Goal: Task Accomplishment & Management: Manage account settings

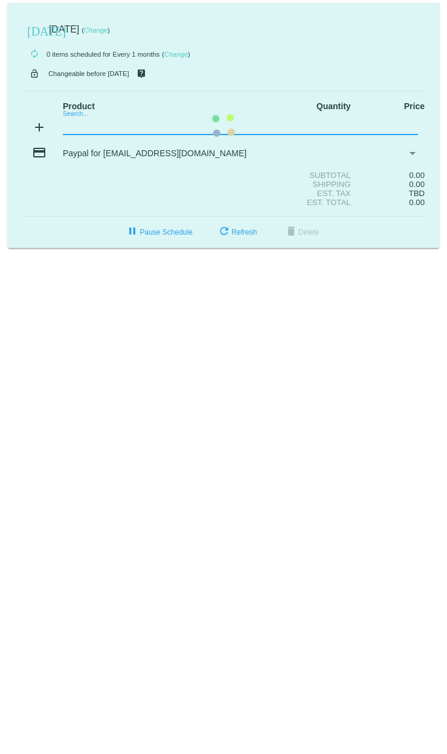
click at [92, 125] on mat-card "today Oct 26 2025 ( Change ) autorenew 0 items scheduled for Every 1 months ( C…" at bounding box center [223, 125] width 431 height 245
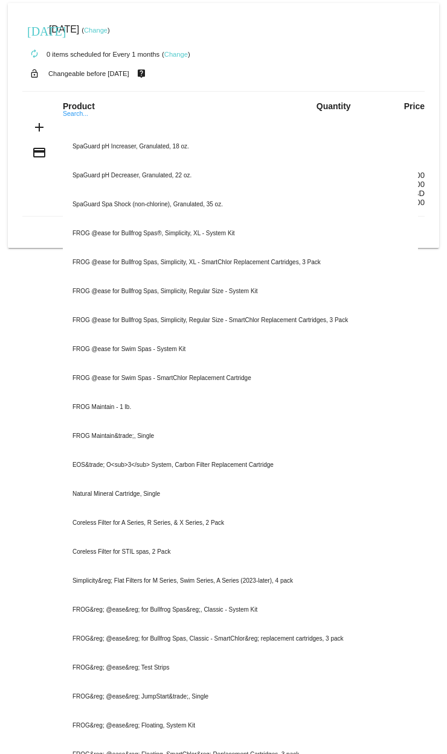
click at [47, 203] on div "Est. Total 0.00" at bounding box center [223, 202] width 402 height 9
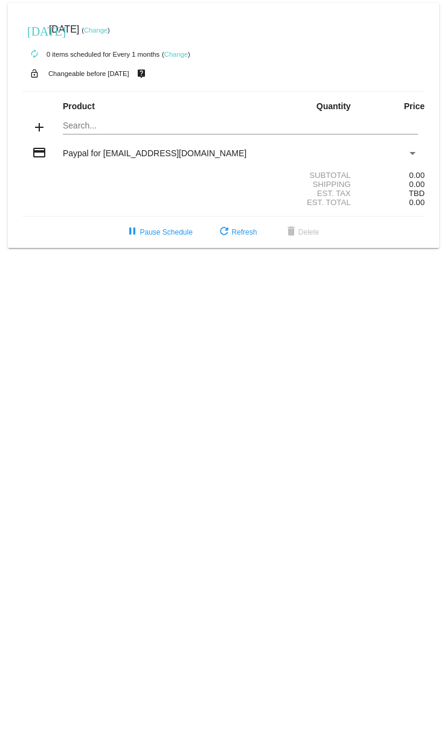
click at [129, 90] on mat-card "[DATE] [DATE] ( Change ) autorenew 0 items scheduled for Every 1 months ( Chang…" at bounding box center [223, 125] width 431 height 245
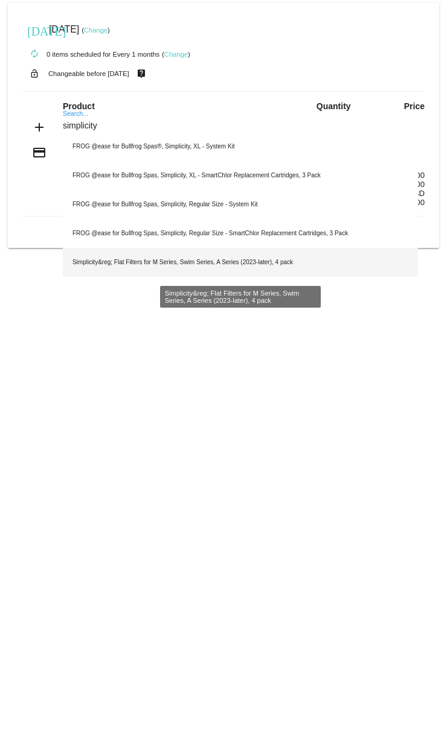
type input "simplicity"
click at [236, 90] on div "Simplicity&reg; Flat Filters for M Series, Swim Series, A Series (2023-later), …" at bounding box center [240, 262] width 355 height 29
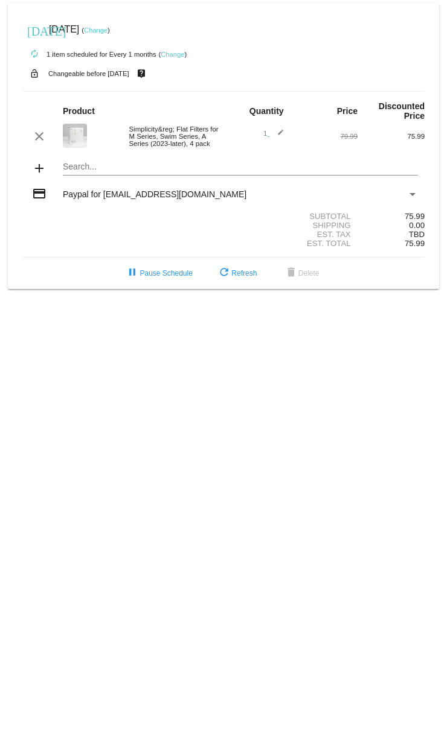
click at [176, 54] on link "Change" at bounding box center [173, 54] width 24 height 7
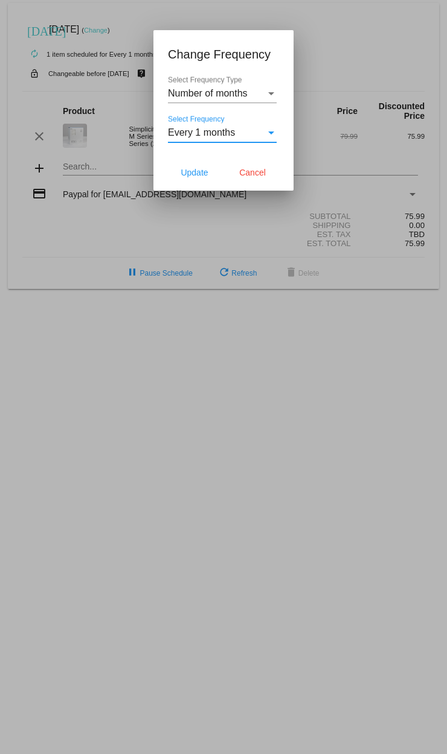
click at [213, 90] on span "Every 1 months" at bounding box center [201, 132] width 67 height 10
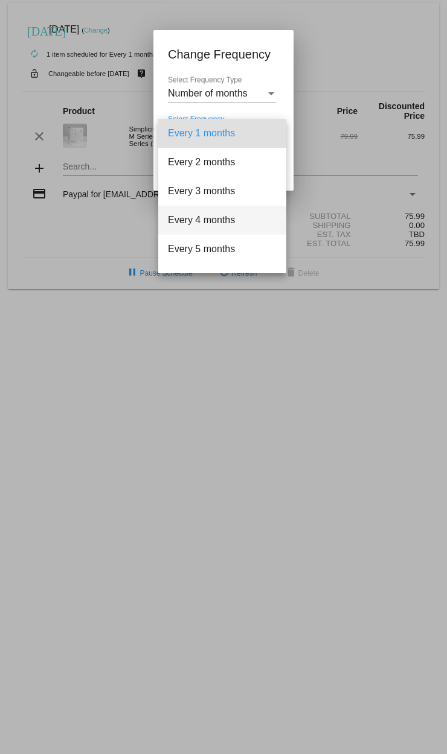
click at [207, 90] on span "Every 4 months" at bounding box center [222, 220] width 109 height 29
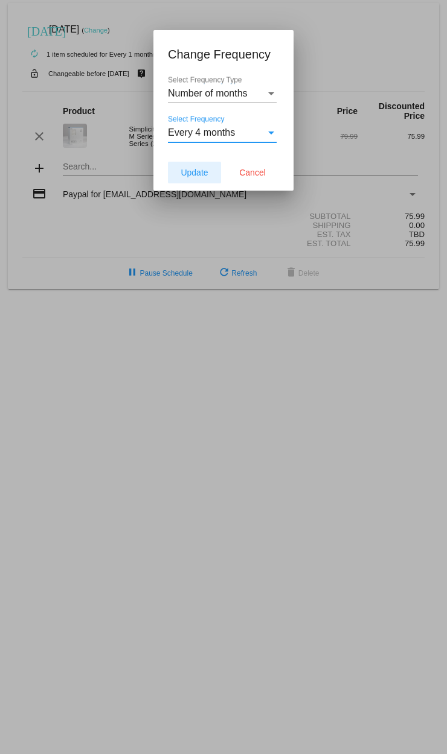
click at [188, 90] on span "Update" at bounding box center [193, 173] width 27 height 10
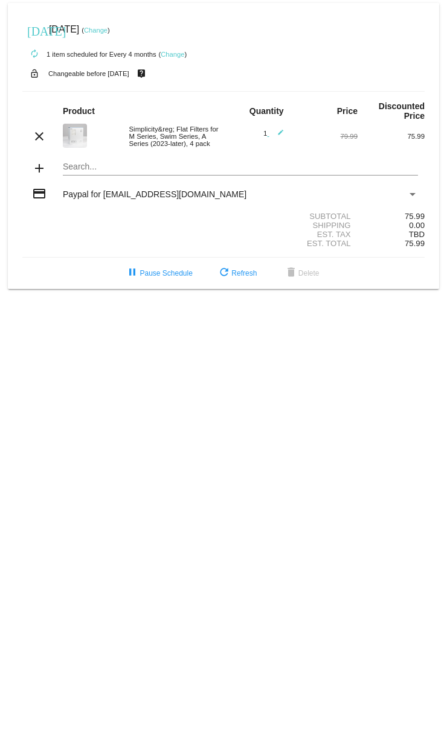
click at [104, 90] on mat-card "[DATE] [DATE] ( Change ) autorenew 1 item scheduled for Every 4 months ( Change…" at bounding box center [223, 146] width 431 height 286
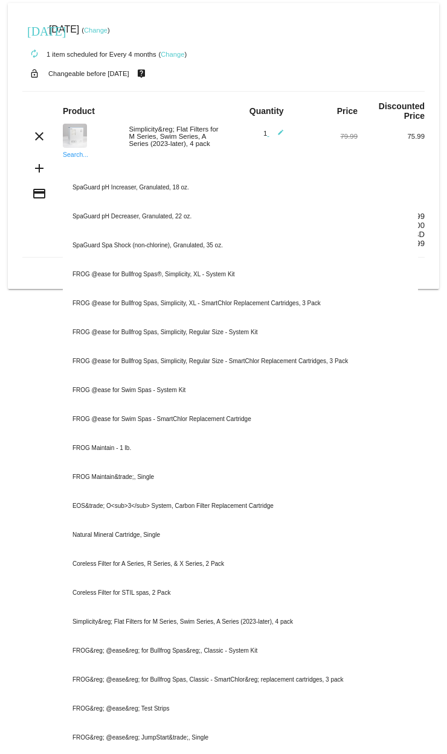
click at [91, 90] on input "Search..." at bounding box center [240, 167] width 355 height 10
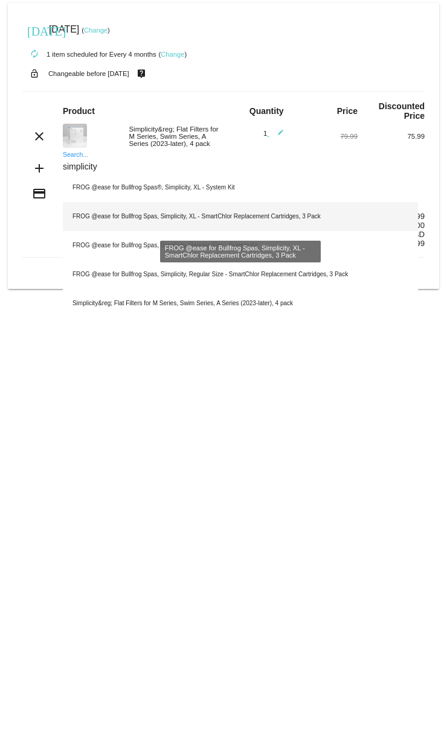
type input "simplicity"
click at [247, 90] on div "FROG @ease for Bullfrog Spas, Simplicity, XL - SmartChlor Replacement Cartridge…" at bounding box center [240, 216] width 355 height 29
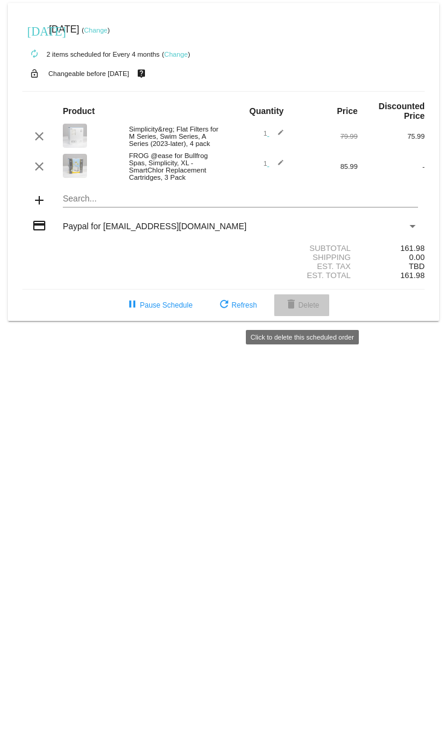
click at [296, 90] on mat-icon "delete" at bounding box center [291, 305] width 14 height 14
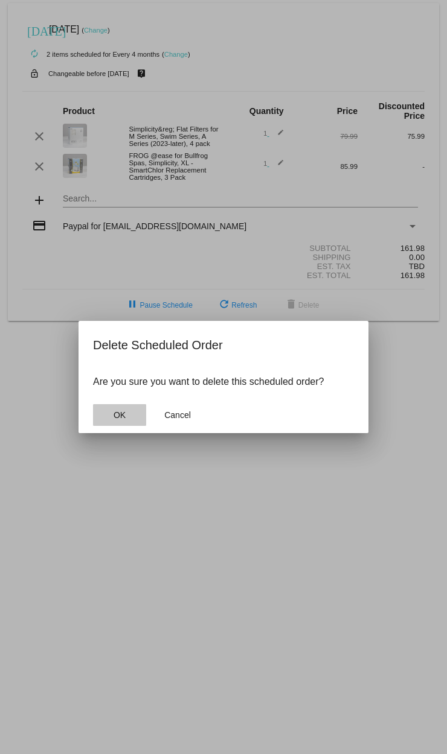
click at [121, 90] on button "OK" at bounding box center [119, 415] width 53 height 22
